Goal: Transaction & Acquisition: Purchase product/service

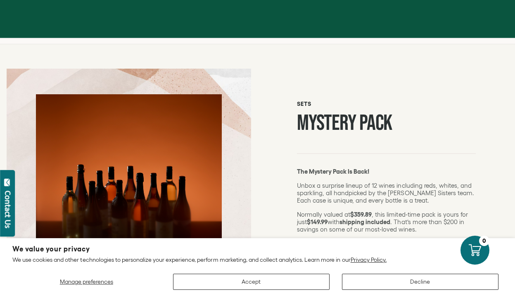
scroll to position [10, 0]
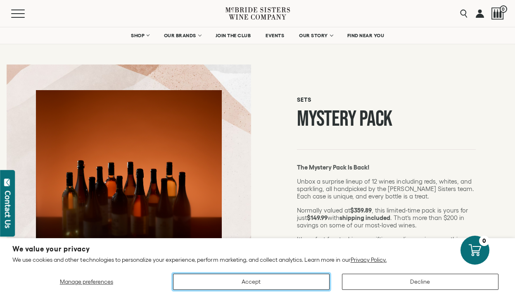
click at [307, 282] on button "Accept" at bounding box center [251, 282] width 157 height 16
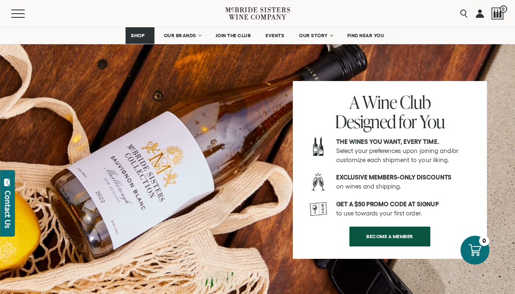
scroll to position [1121, 0]
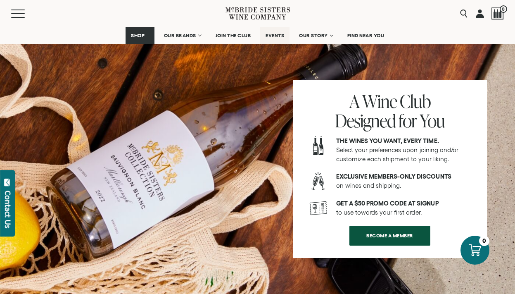
click at [276, 36] on span "EVENTS" at bounding box center [275, 36] width 19 height 6
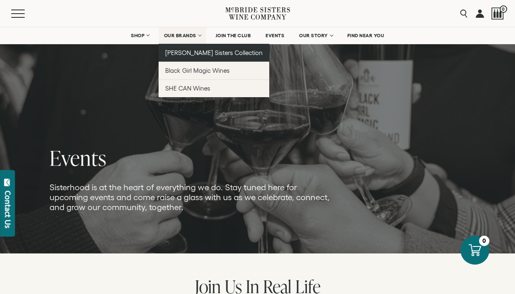
click at [185, 56] on span "[PERSON_NAME] Sisters Collection" at bounding box center [214, 52] width 98 height 7
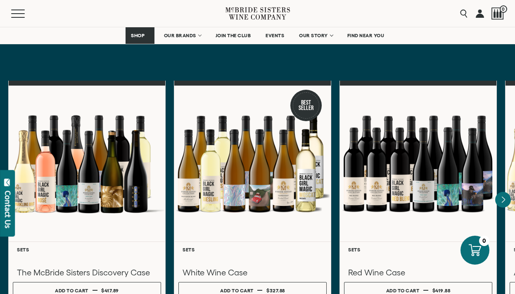
scroll to position [2530, 0]
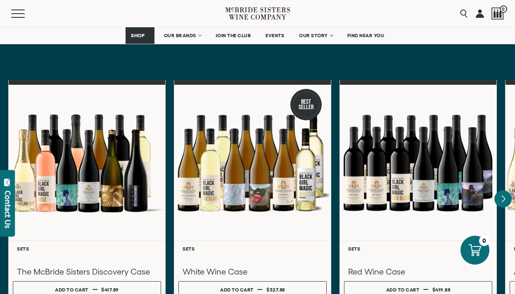
click at [499, 190] on icon "Next" at bounding box center [503, 198] width 17 height 17
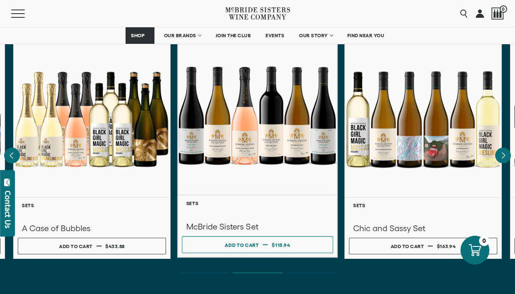
scroll to position [2575, 0]
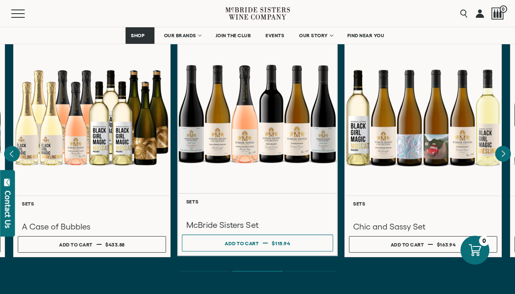
click at [233, 103] on div at bounding box center [258, 113] width 160 height 159
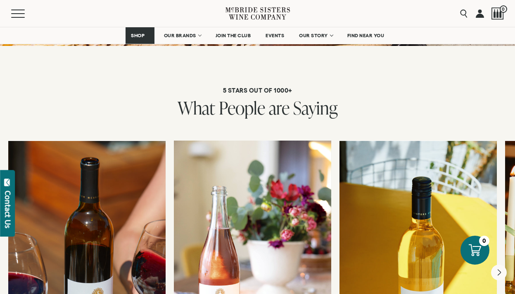
scroll to position [1386, 0]
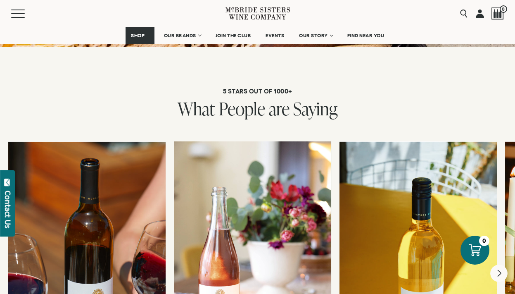
click at [503, 265] on icon "Next" at bounding box center [499, 273] width 17 height 17
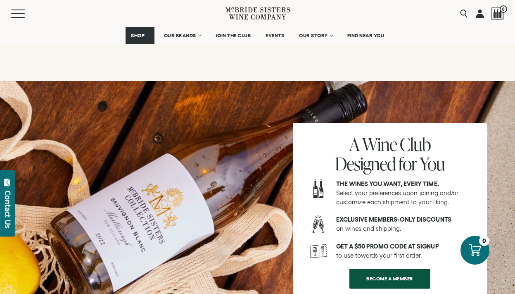
scroll to position [1069, 0]
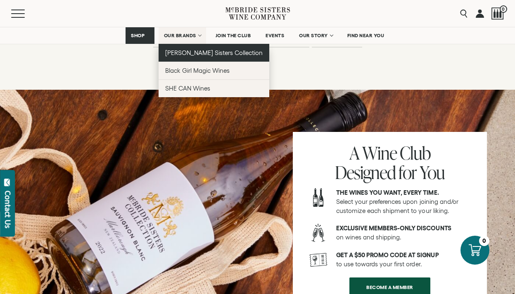
click at [208, 54] on span "[PERSON_NAME] Sisters Collection" at bounding box center [214, 52] width 98 height 7
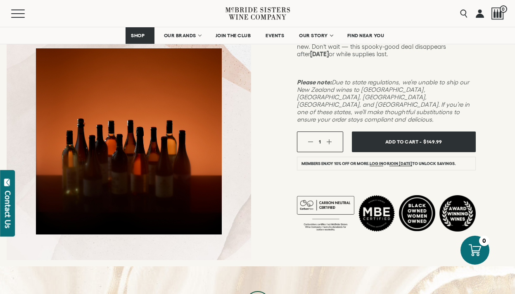
scroll to position [208, 0]
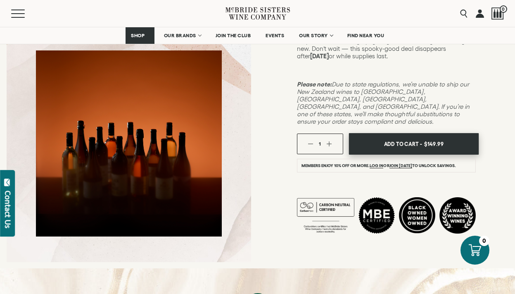
click at [401, 138] on span "Add To Cart -" at bounding box center [403, 144] width 38 height 12
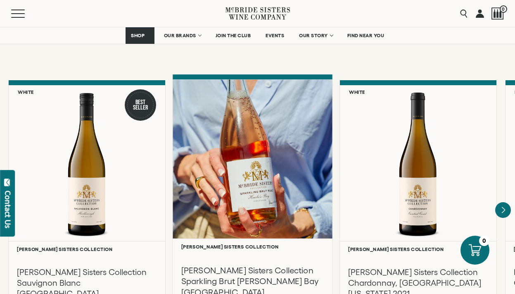
scroll to position [666, 0]
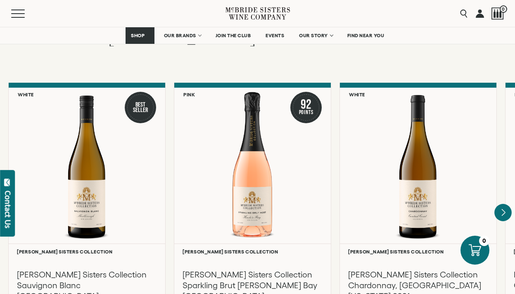
click at [505, 204] on icon "Next" at bounding box center [503, 212] width 17 height 17
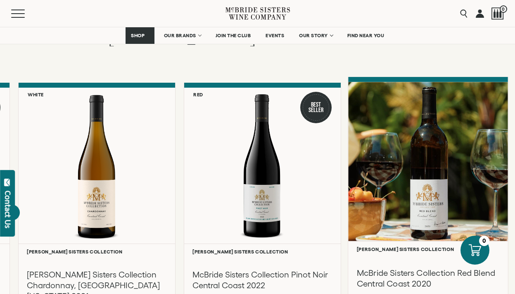
click at [505, 201] on div at bounding box center [428, 161] width 160 height 159
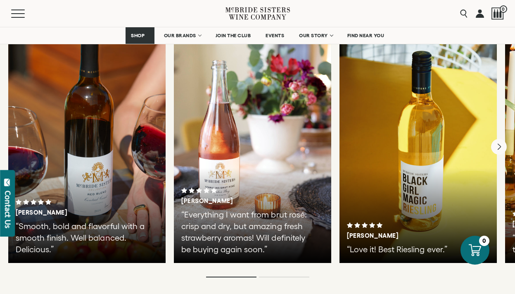
scroll to position [1830, 0]
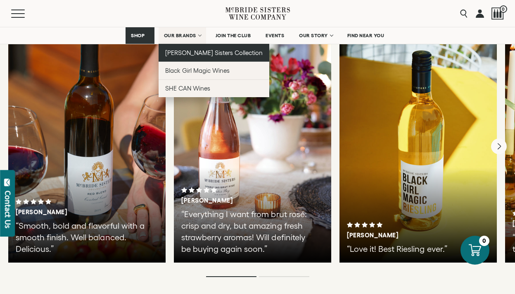
click at [200, 52] on span "[PERSON_NAME] Sisters Collection" at bounding box center [214, 52] width 98 height 7
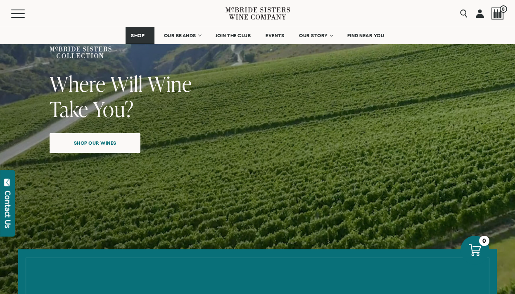
scroll to position [90, 0]
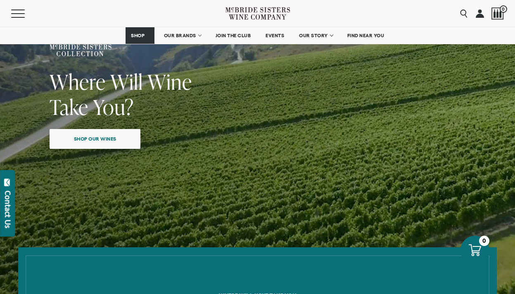
click at [122, 137] on span "Shop our wines" at bounding box center [96, 139] width 72 height 16
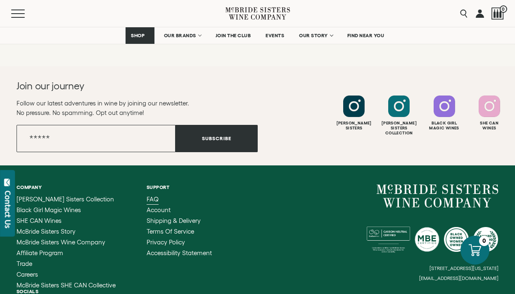
scroll to position [3726, 0]
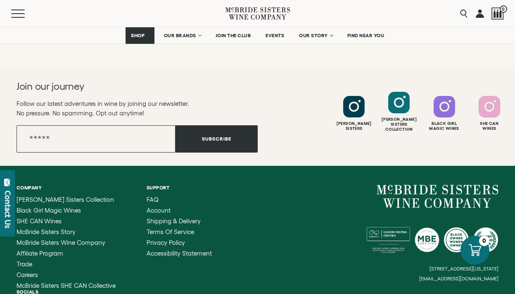
click at [405, 97] on div at bounding box center [398, 102] width 21 height 21
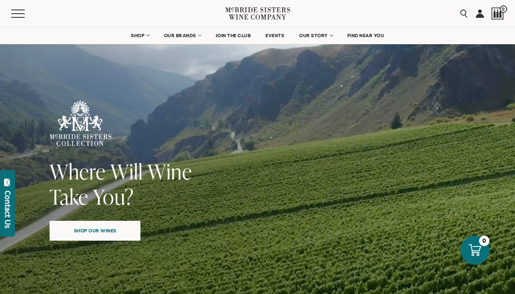
scroll to position [0, 0]
